Goal: Task Accomplishment & Management: Manage account settings

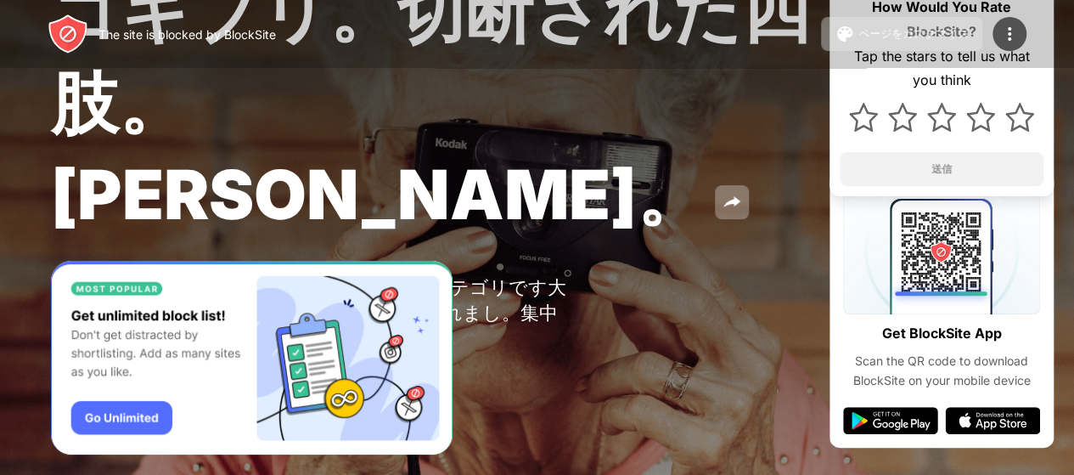
scroll to position [168, 0]
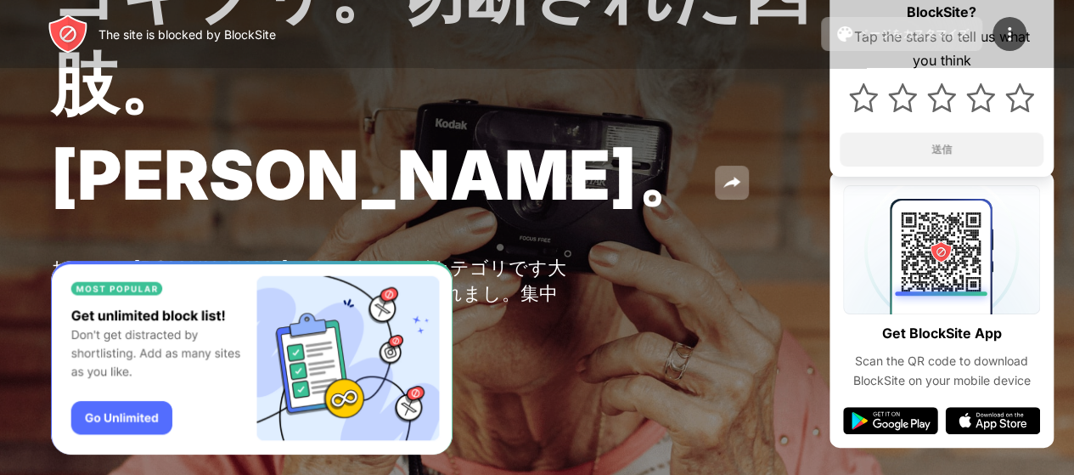
click at [133, 414] on img "Banner Message" at bounding box center [252, 358] width 402 height 194
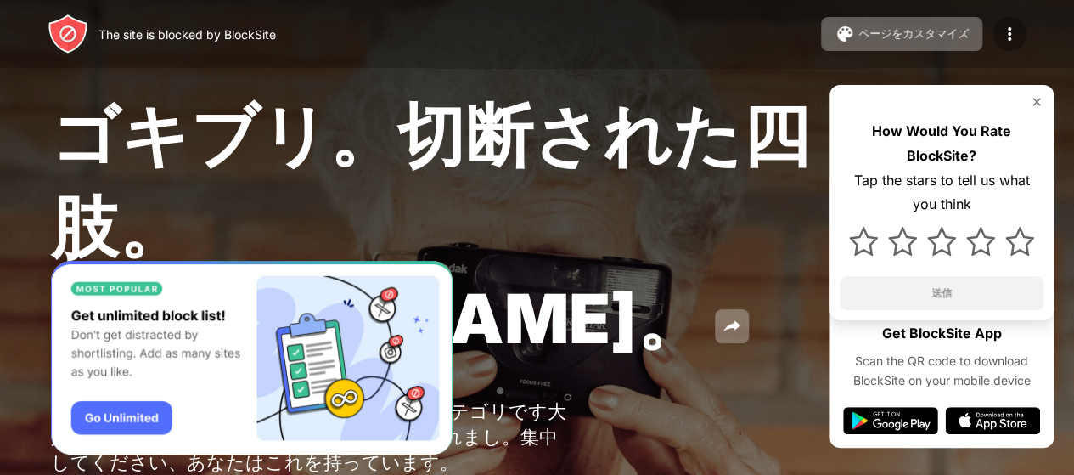
click at [1002, 28] on img at bounding box center [1009, 34] width 20 height 20
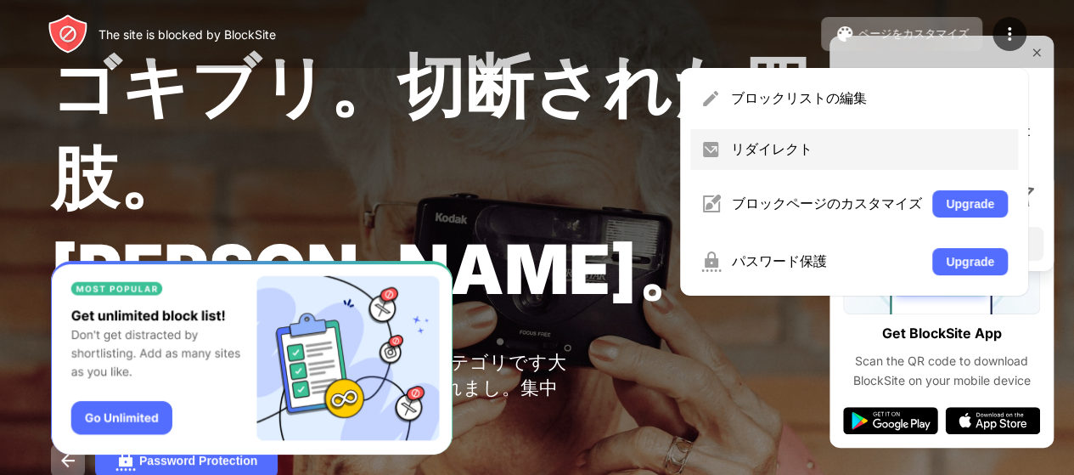
scroll to position [85, 0]
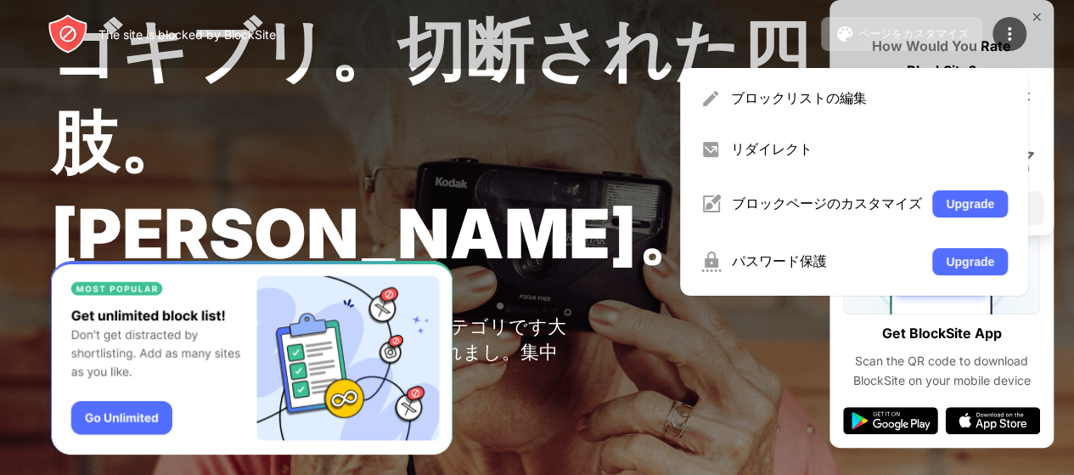
click at [1031, 13] on div "The site is blocked by BlockSite ページをカスタマイズ ブロックリストの編集 リダイレクト ブロックページのカスタマイズ Up…" at bounding box center [537, 34] width 1074 height 68
